Goal: Navigation & Orientation: Go to known website

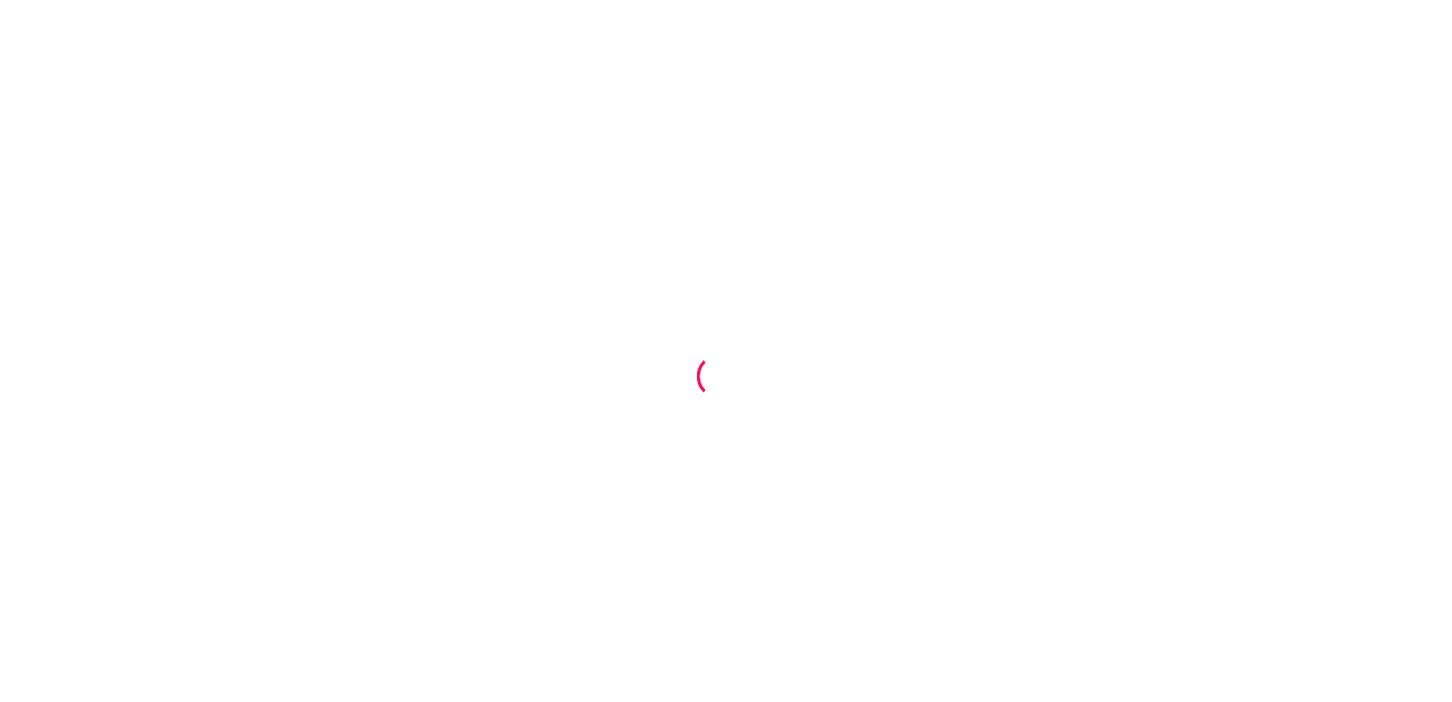
click at [456, 76] on div at bounding box center [726, 351] width 1452 height 702
click at [476, 237] on div at bounding box center [726, 351] width 1452 height 702
drag, startPoint x: 690, startPoint y: 171, endPoint x: 598, endPoint y: 231, distance: 109.5
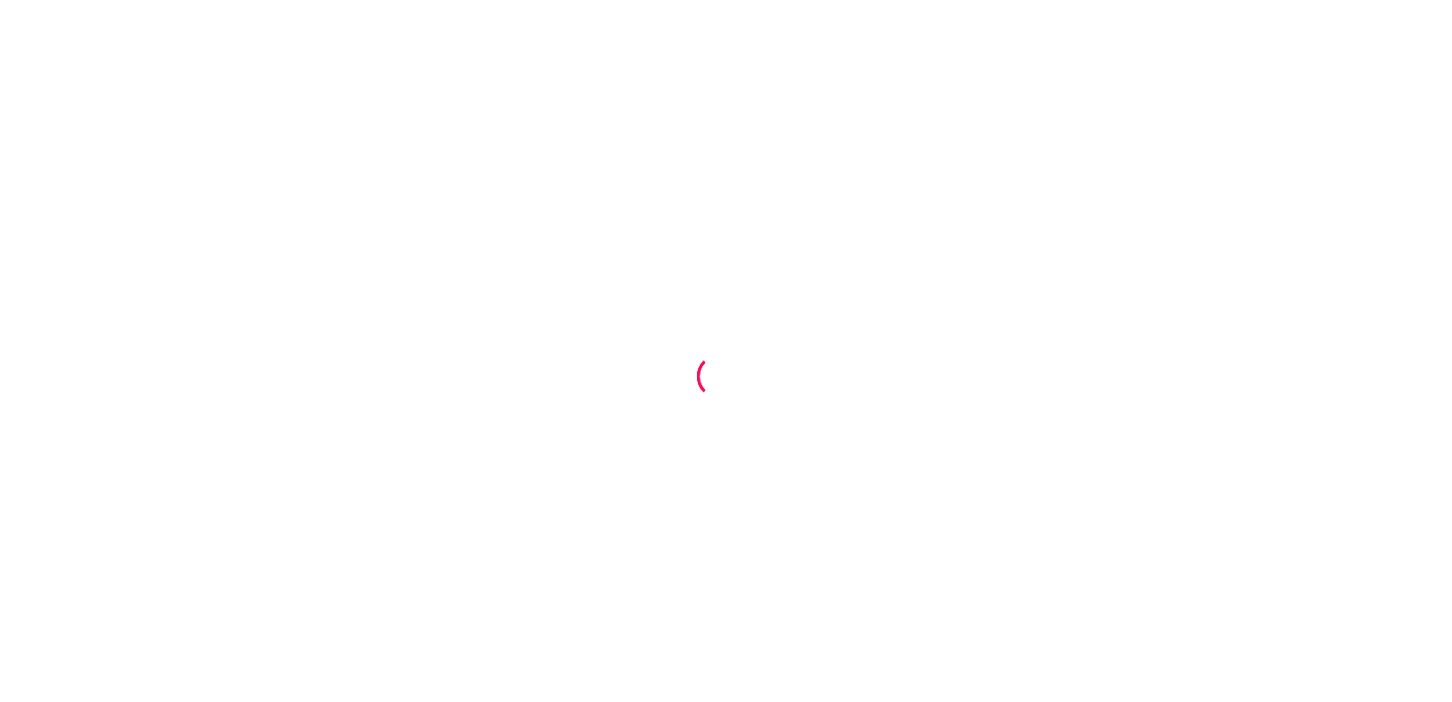
click at [598, 231] on div at bounding box center [726, 351] width 1452 height 702
click at [996, 376] on div at bounding box center [726, 351] width 1452 height 702
click at [1324, 504] on div at bounding box center [726, 351] width 1452 height 702
click at [1332, 463] on div at bounding box center [726, 351] width 1452 height 702
